Goal: Obtain resource: Download file/media

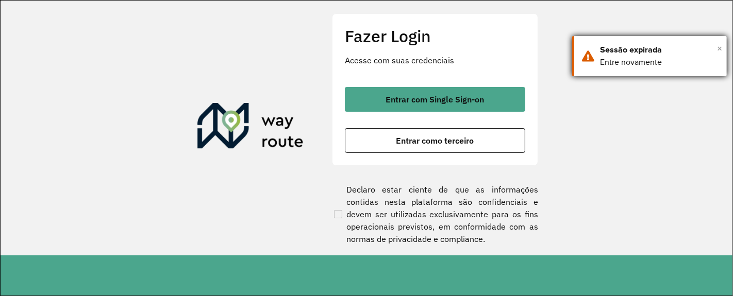
click at [720, 52] on span "×" at bounding box center [719, 48] width 5 height 15
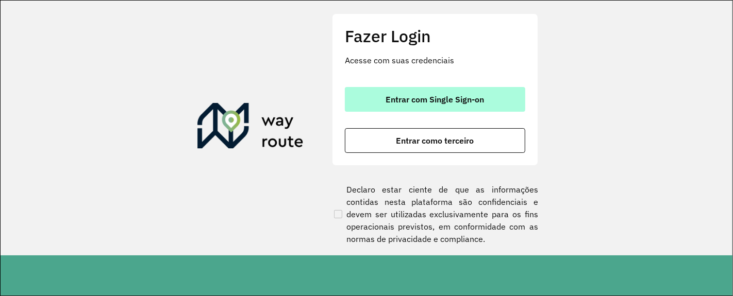
click at [487, 97] on button "Entrar com Single Sign-on" at bounding box center [435, 99] width 180 height 25
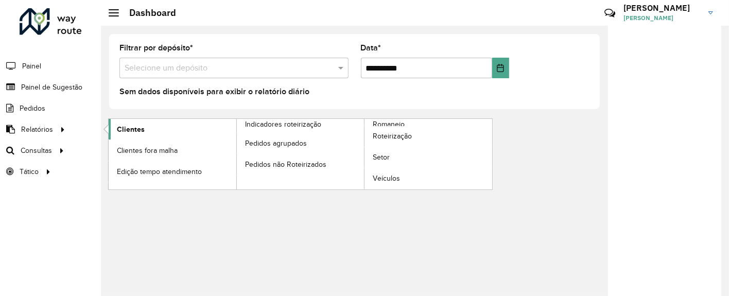
click at [134, 127] on span "Clientes" at bounding box center [131, 129] width 28 height 11
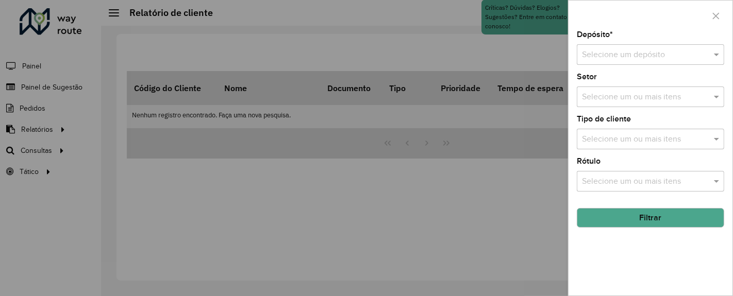
click at [644, 58] on input "text" at bounding box center [640, 55] width 116 height 12
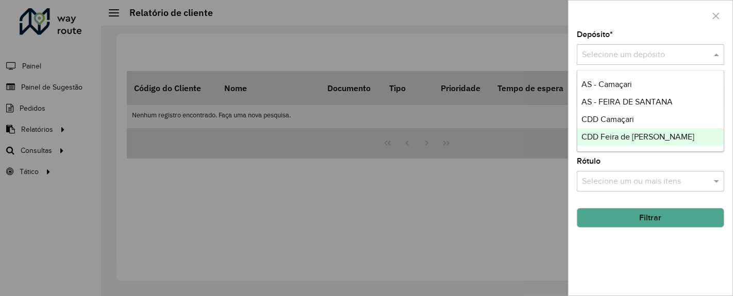
click at [630, 136] on span "CDD Feira de [PERSON_NAME]" at bounding box center [637, 136] width 113 height 9
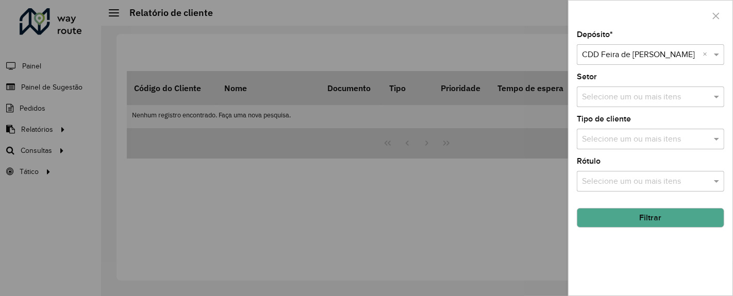
click at [647, 222] on button "Filtrar" at bounding box center [649, 218] width 147 height 20
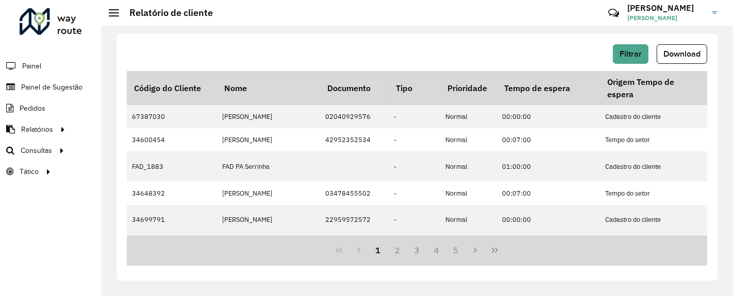
click at [676, 59] on button "Download" at bounding box center [681, 54] width 50 height 20
